Goal: Task Accomplishment & Management: Complete application form

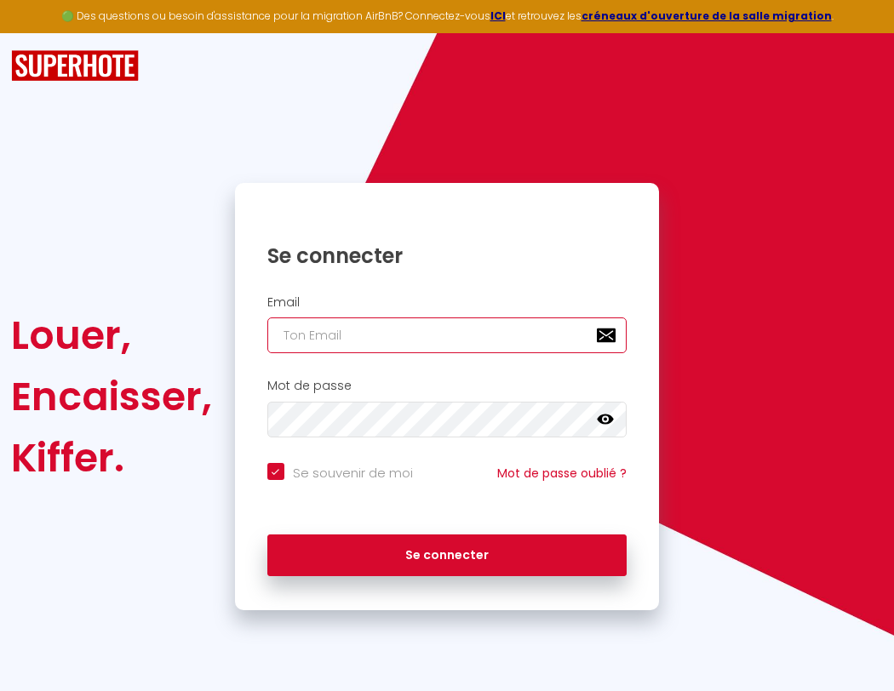
type input "s"
checkbox input "true"
type input "su"
checkbox input "true"
type input "sup"
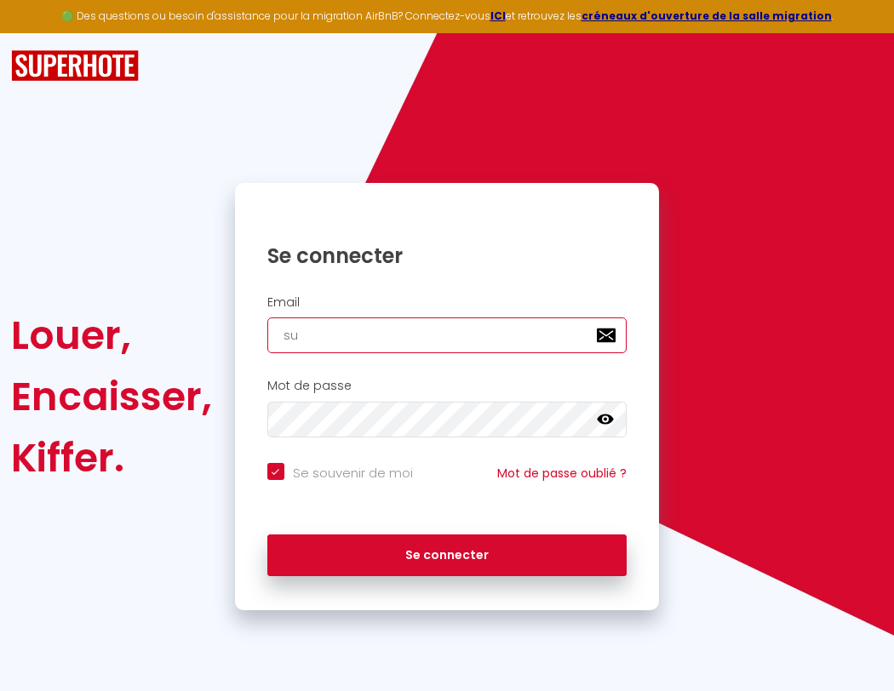
checkbox input "true"
type input "supe"
checkbox input "true"
type input "super"
checkbox input "true"
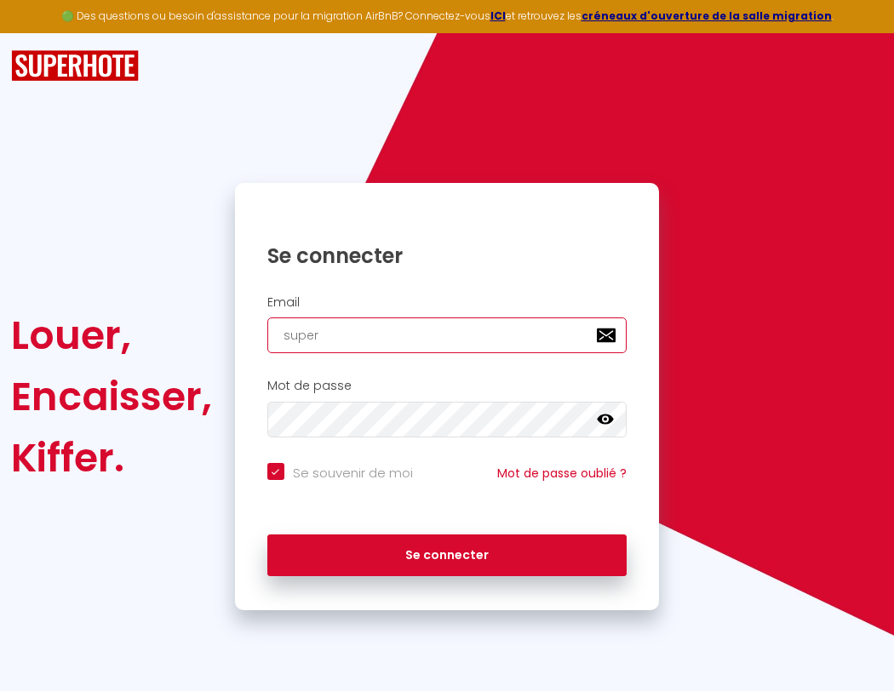
type input "superb"
checkbox input "true"
type input "superbo"
checkbox input "true"
type input "s"
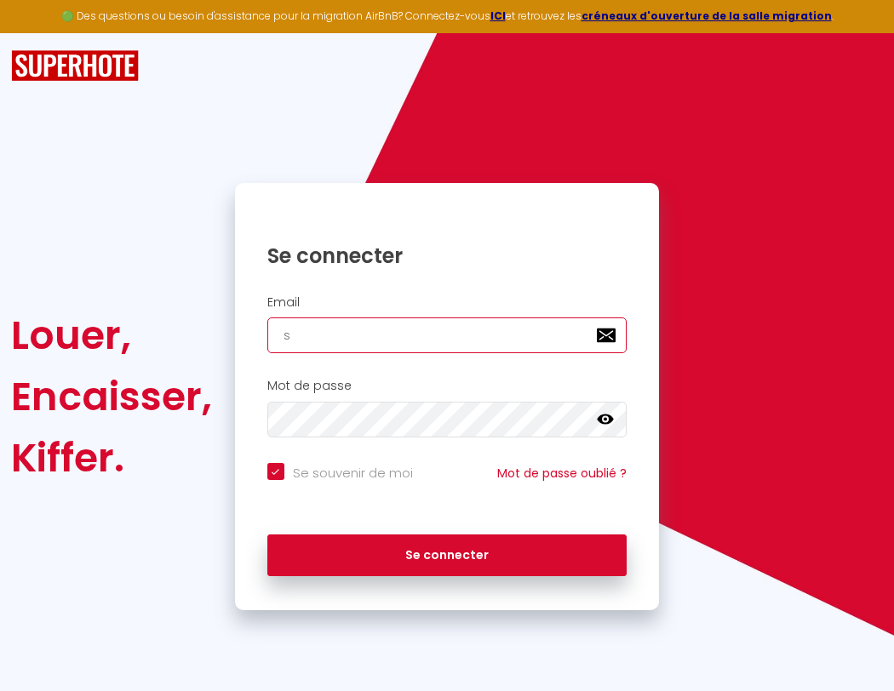
checkbox input "true"
type input "superbor"
checkbox input "true"
type input "su"
checkbox input "true"
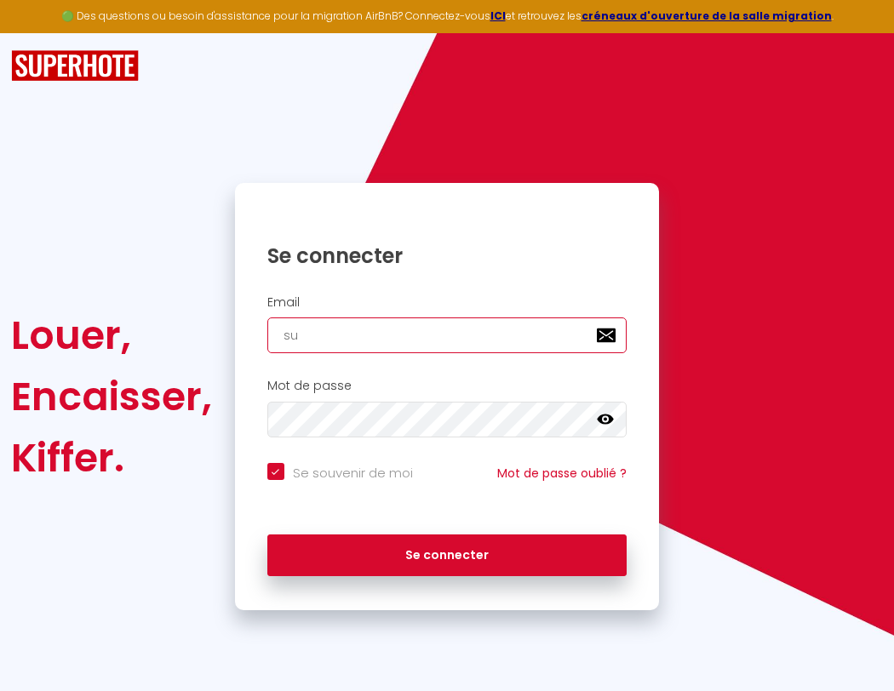
type input "sup"
checkbox input "true"
type input "supe"
checkbox input "true"
type input "super"
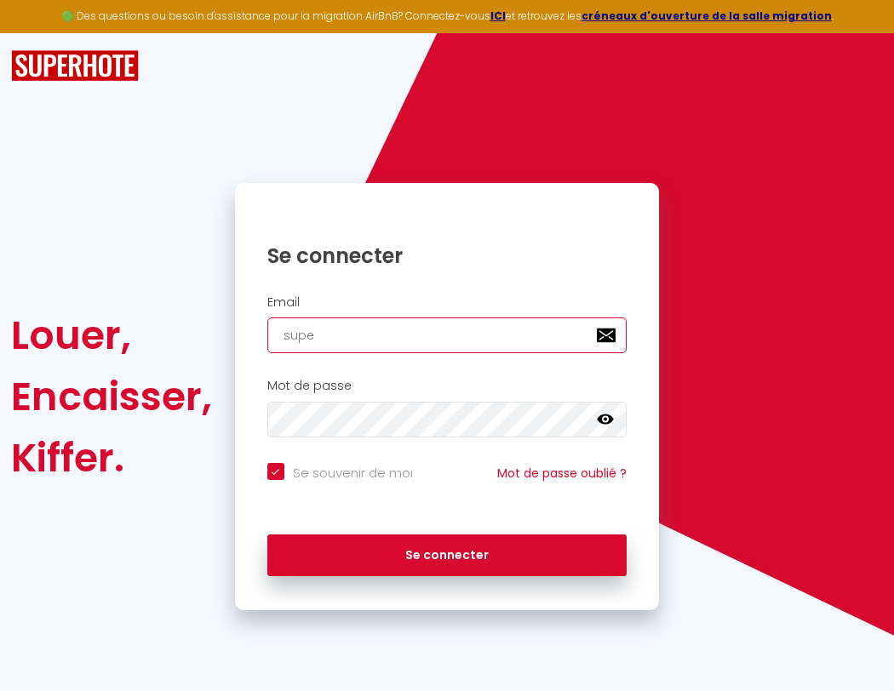
checkbox input "true"
type input "superb"
checkbox input "true"
type input "superbo"
checkbox input "true"
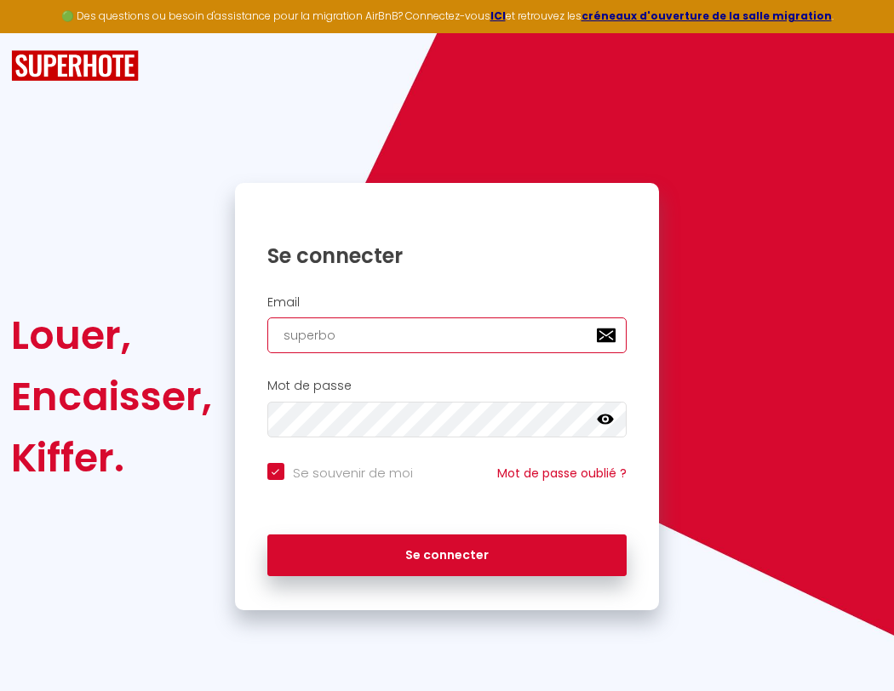
type input "s"
checkbox input "true"
type input "su"
checkbox input "true"
type input "sup"
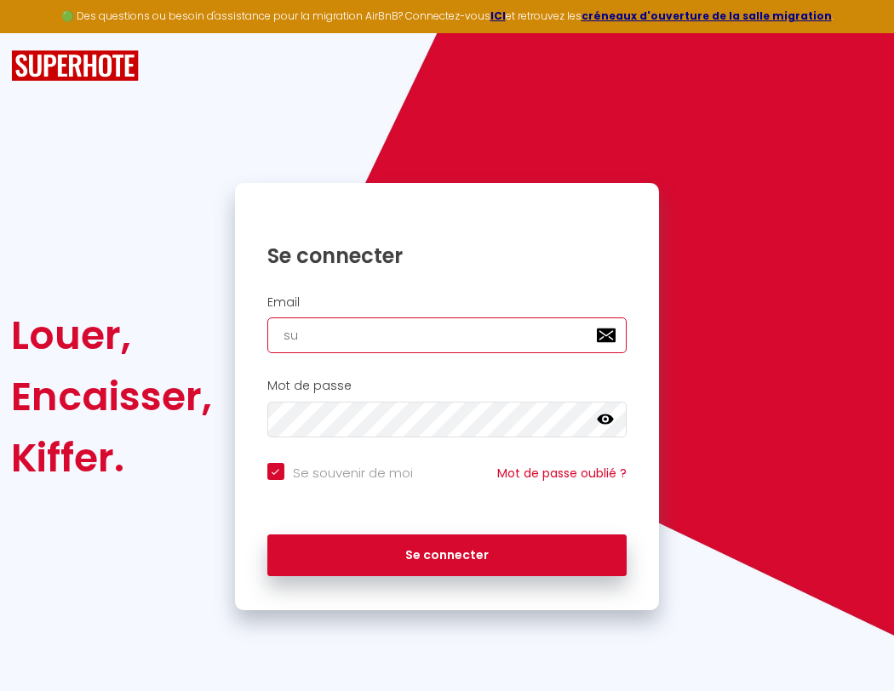
checkbox input "true"
type input "supe"
checkbox input "true"
type input "super"
checkbox input "true"
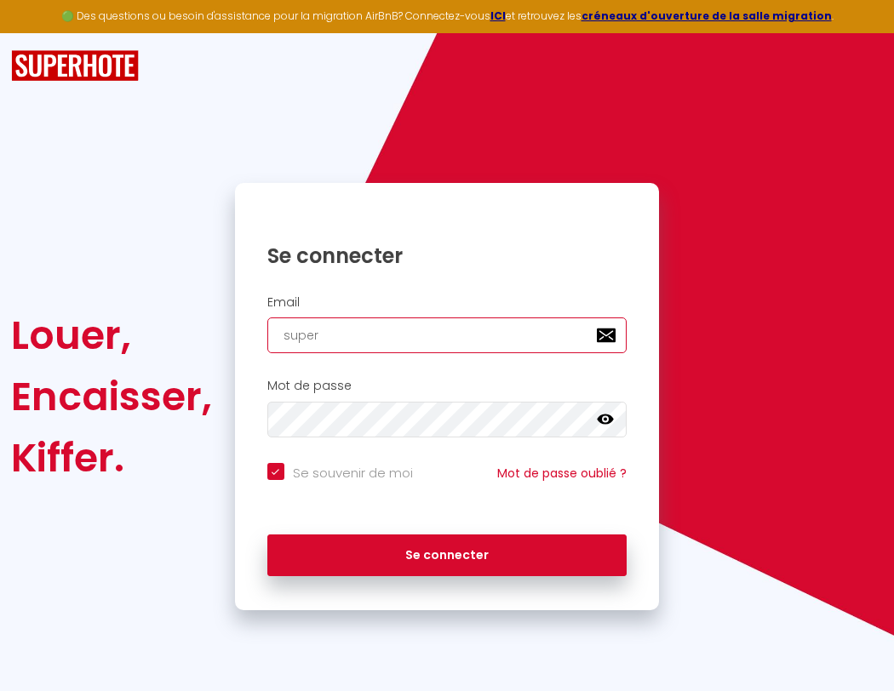
type input "superb"
checkbox input "true"
